Goal: Check status

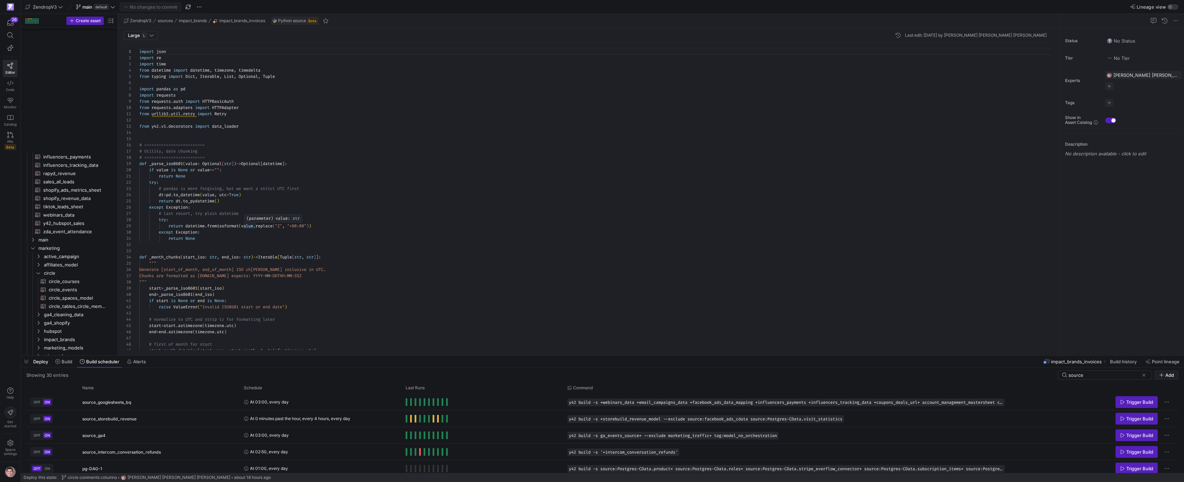
scroll to position [15, 0]
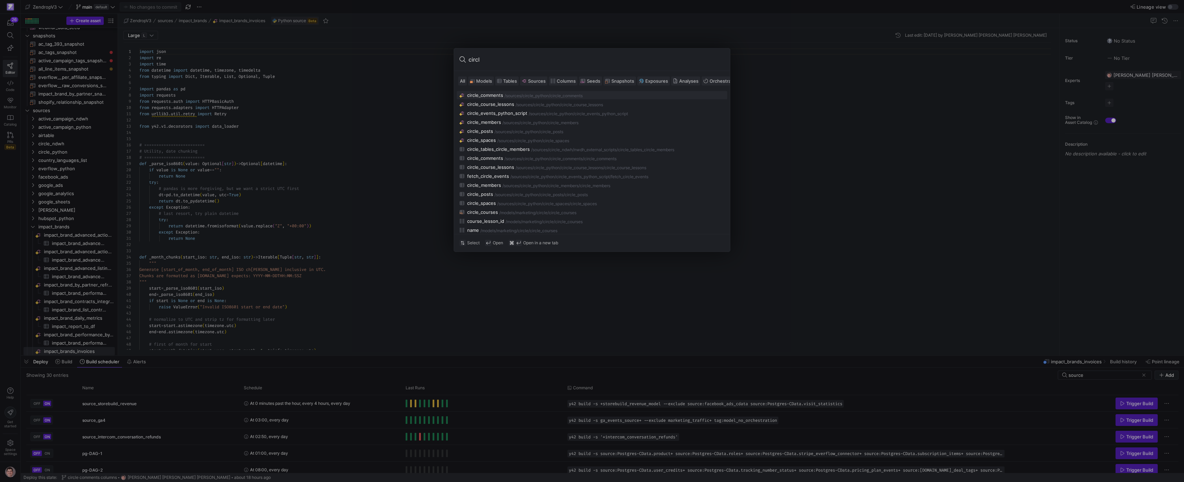
type input "circle"
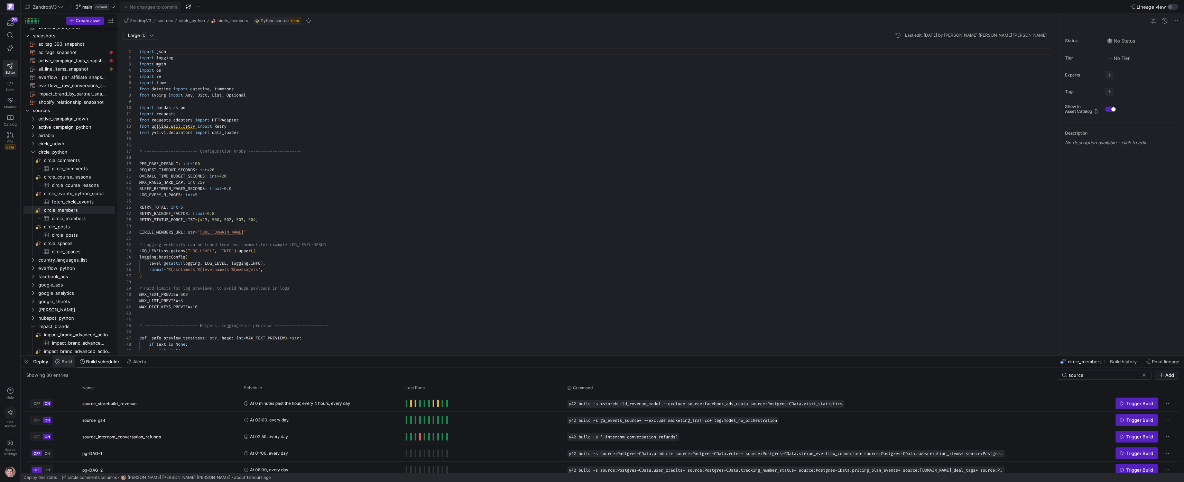
click at [71, 362] on span "Build" at bounding box center [67, 362] width 11 height 6
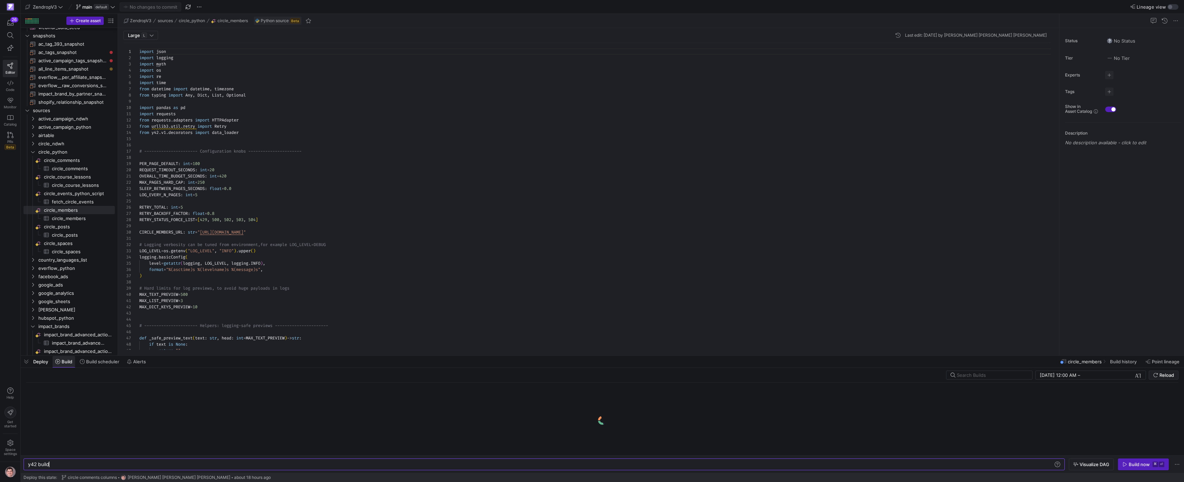
scroll to position [0, 21]
click at [82, 219] on span "circle_members​​​​​​​​​" at bounding box center [79, 218] width 55 height 8
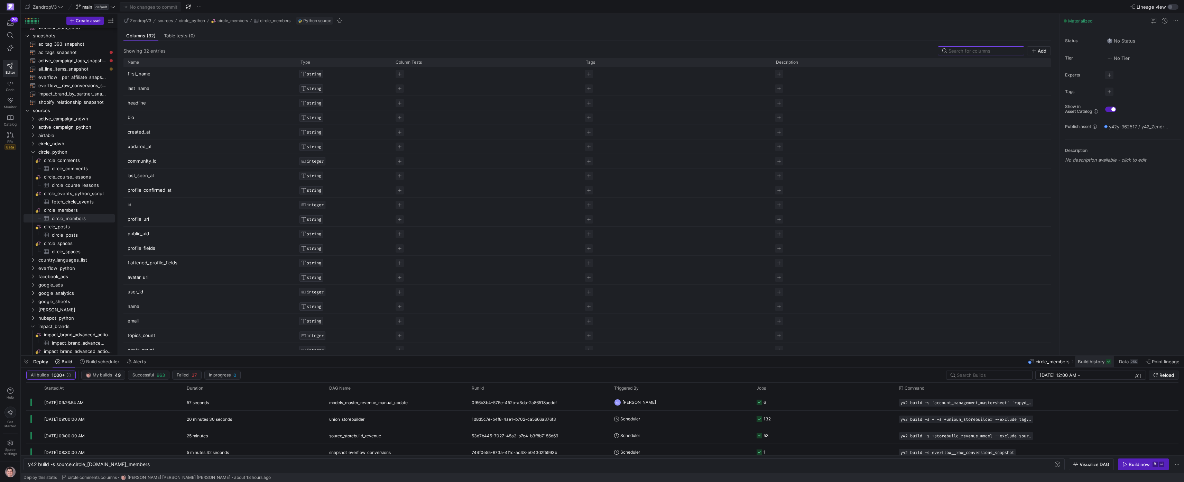
click at [1092, 358] on span at bounding box center [1094, 361] width 39 height 11
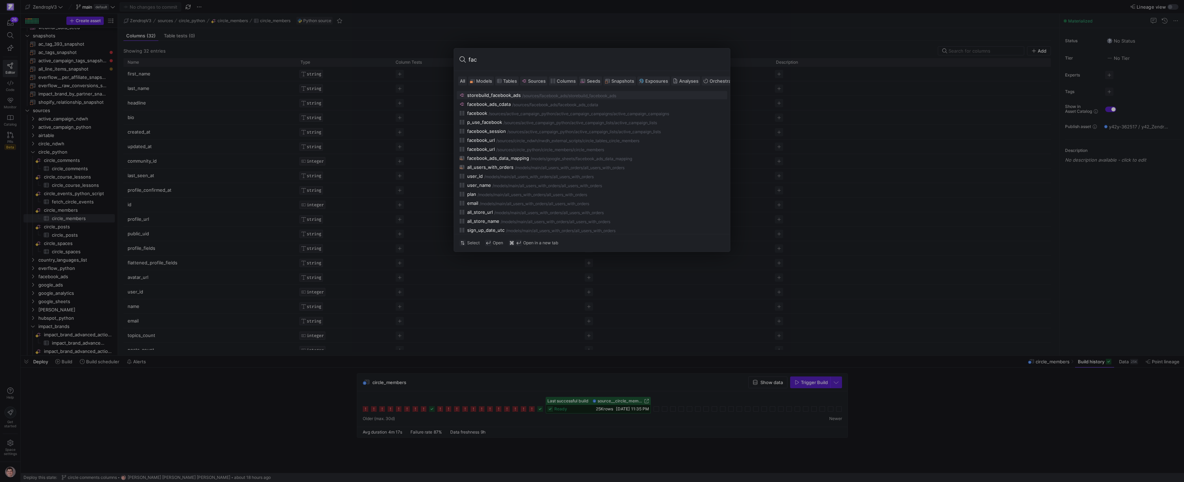
type input "face"
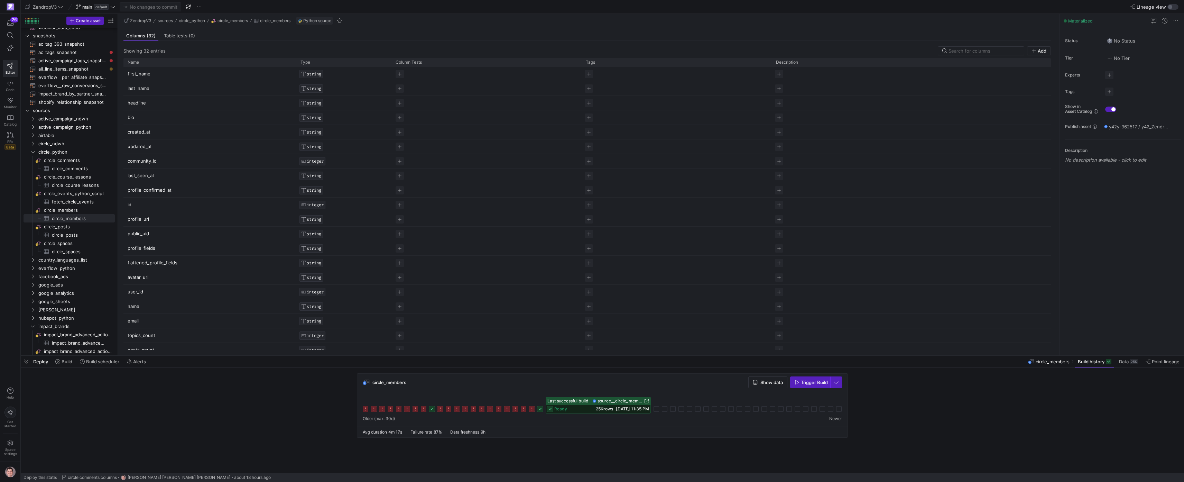
click at [598, 406] on span "25K rows" at bounding box center [604, 408] width 17 height 5
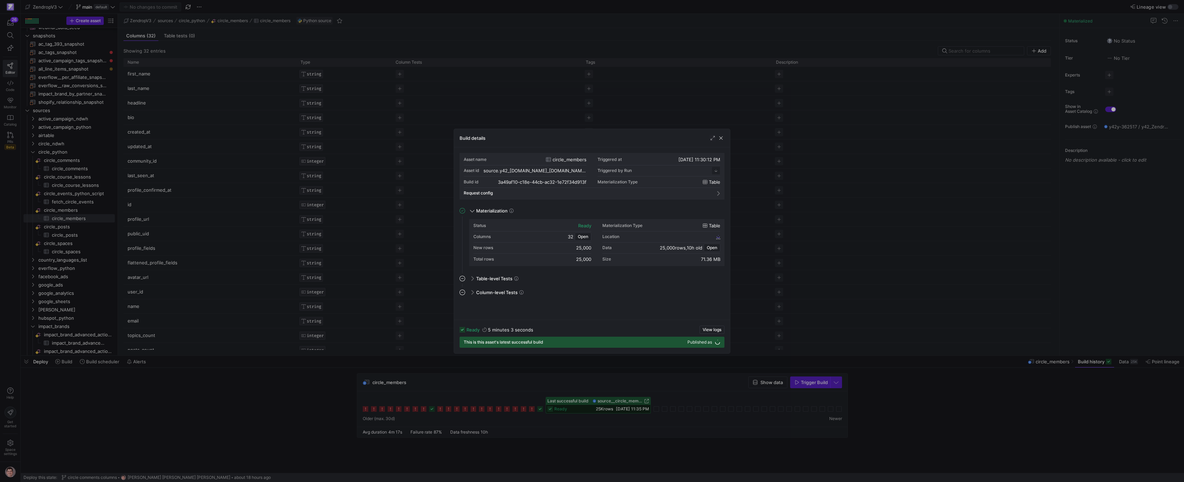
scroll to position [62, 0]
click at [337, 388] on div at bounding box center [592, 241] width 1184 height 482
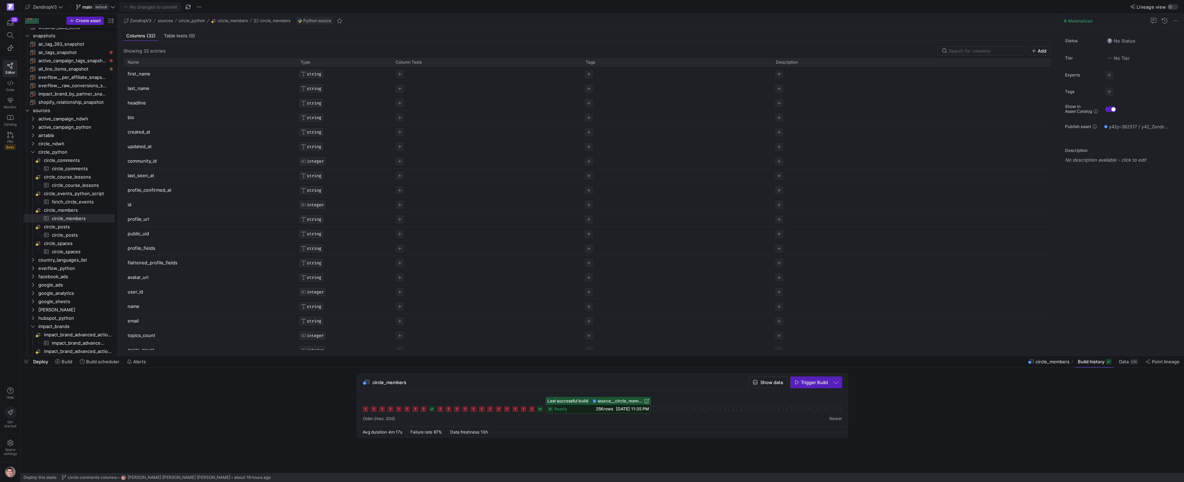
click at [543, 410] on icon at bounding box center [540, 409] width 6 height 6
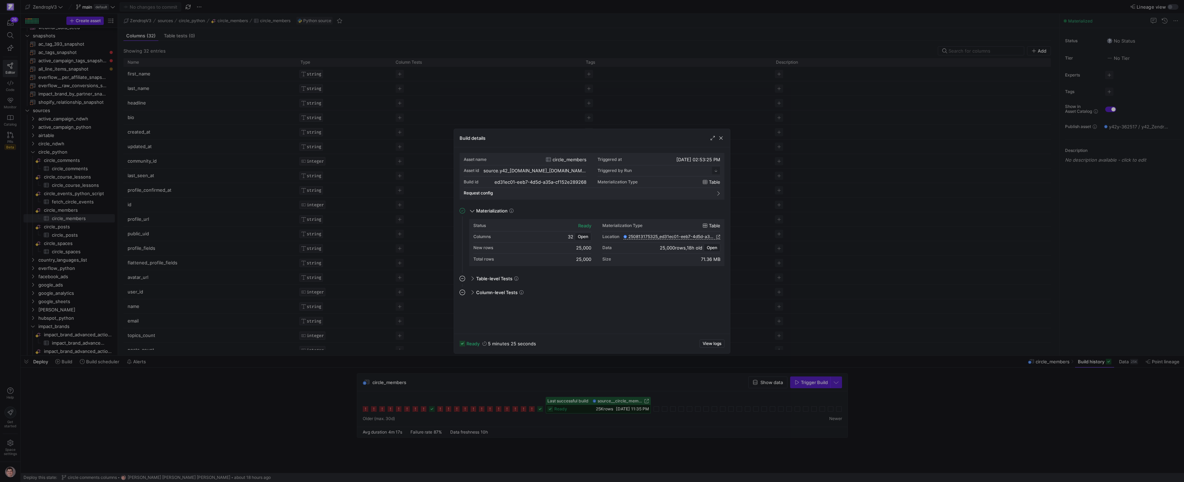
drag, startPoint x: 510, startPoint y: 408, endPoint x: 487, endPoint y: 407, distance: 22.5
click at [510, 408] on div at bounding box center [592, 241] width 1184 height 482
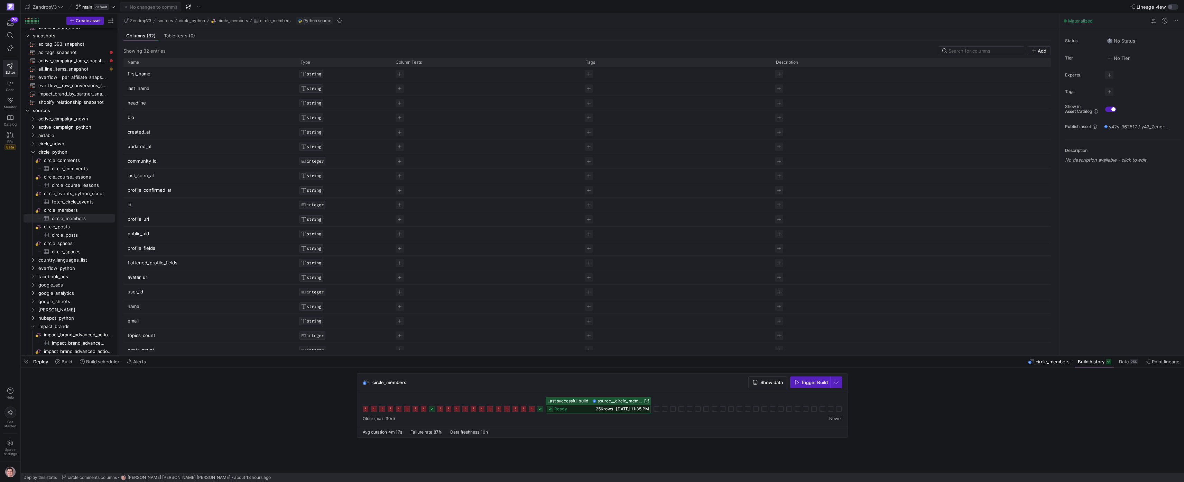
click at [434, 409] on icon at bounding box center [432, 409] width 6 height 6
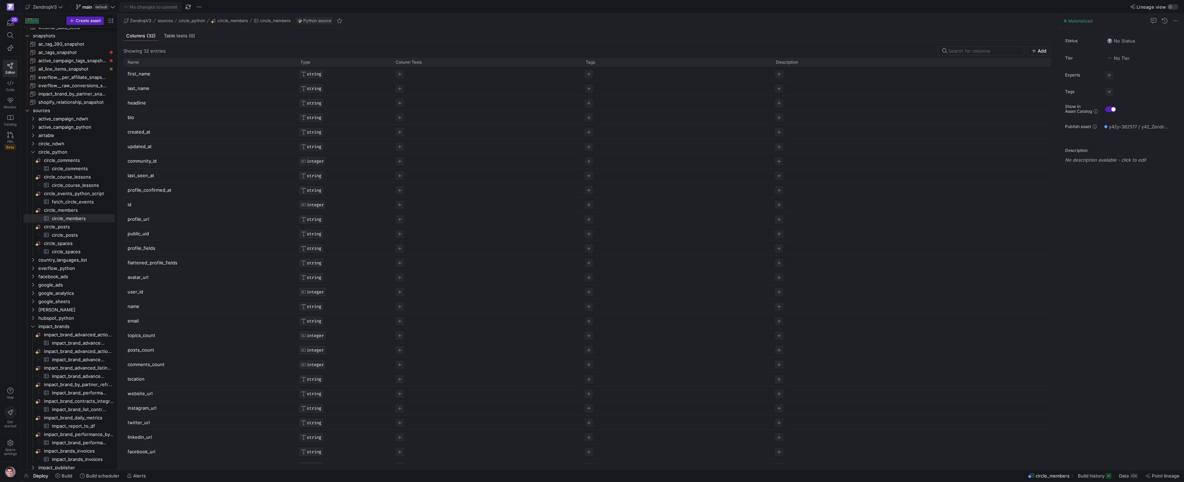
scroll to position [4, 0]
click at [74, 324] on span "impact_brands" at bounding box center [67, 326] width 59 height 8
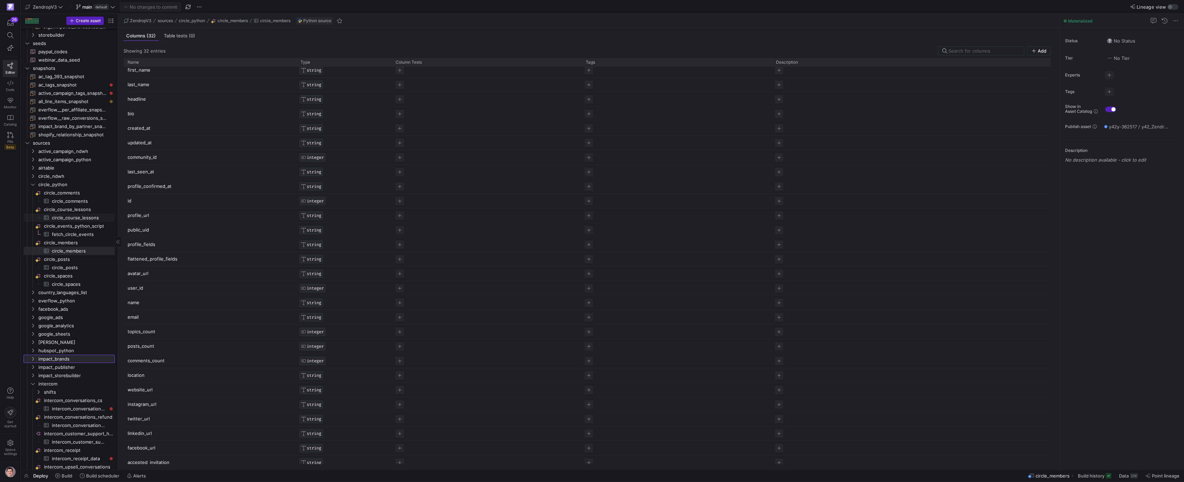
scroll to position [509, 0]
click at [61, 191] on span "circle_python" at bounding box center [67, 188] width 59 height 8
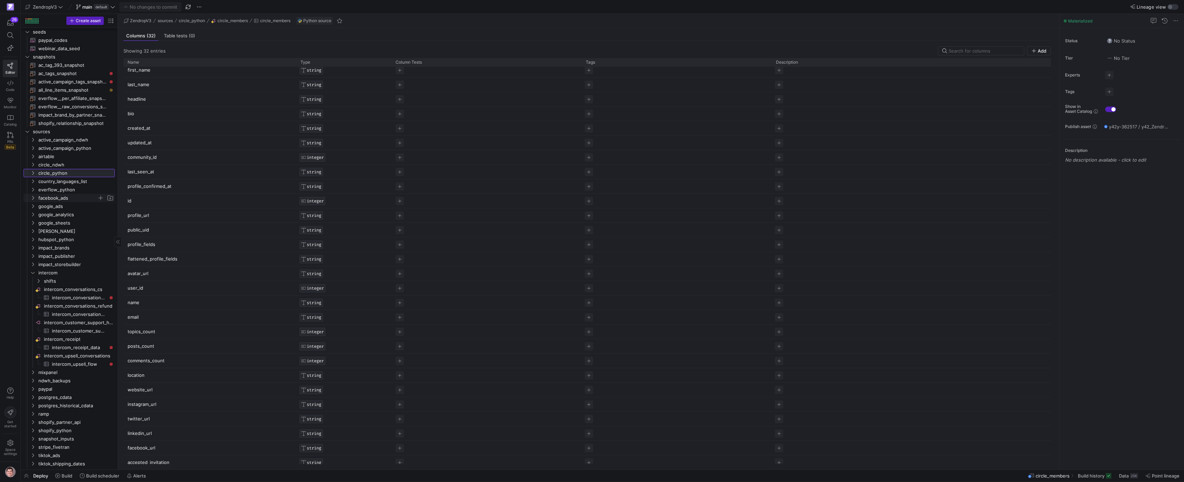
scroll to position [524, 0]
click at [188, 6] on span "button" at bounding box center [188, 7] width 8 height 8
click at [29, 475] on span "button" at bounding box center [26, 476] width 11 height 12
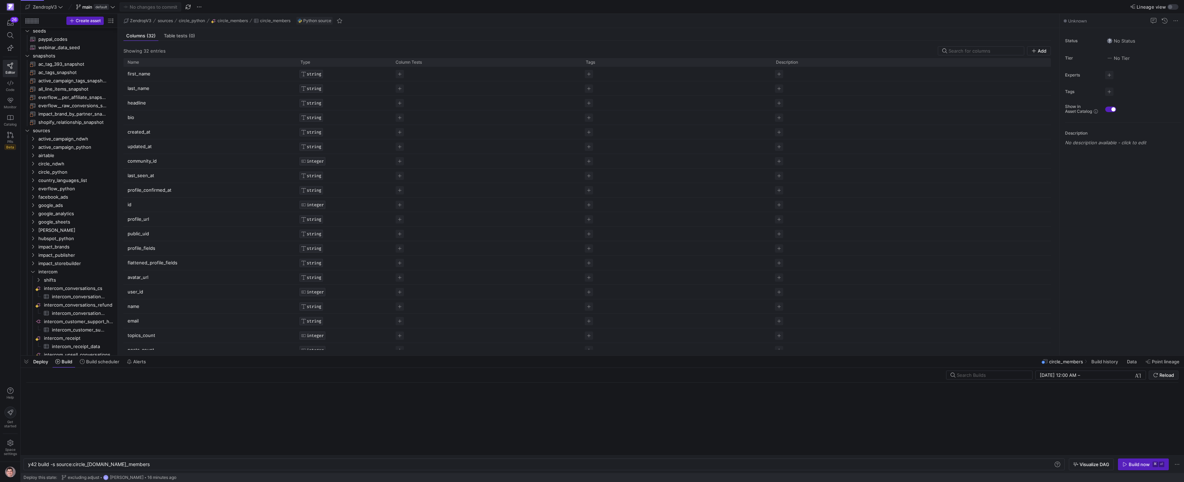
scroll to position [0, 119]
click at [126, 480] on y42-org-user-label "GC [PERSON_NAME]" at bounding box center [123, 478] width 40 height 6
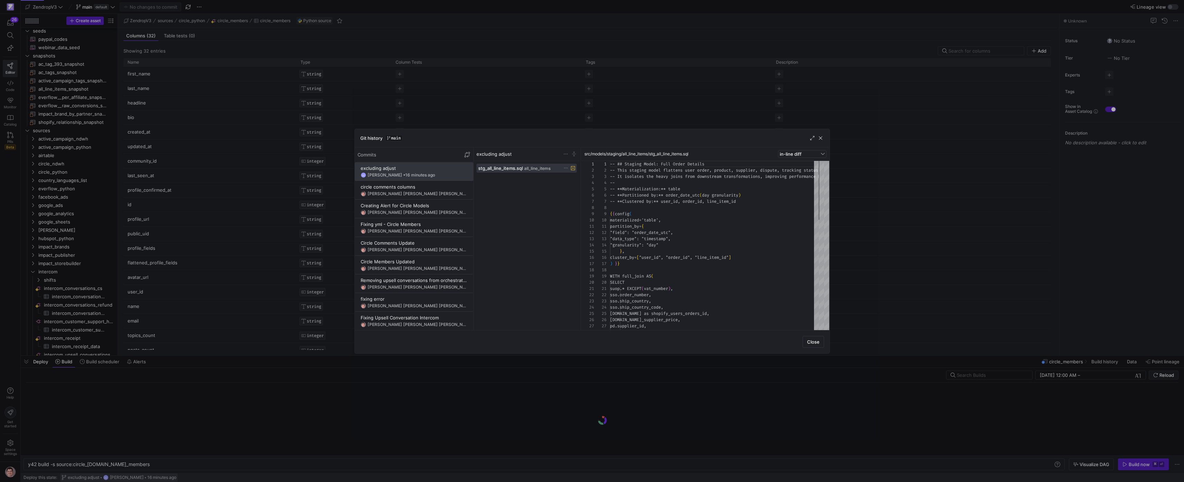
scroll to position [62, 0]
